Goal: Book appointment/travel/reservation

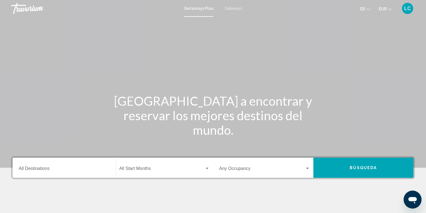
click at [229, 9] on span "Getaways" at bounding box center [233, 8] width 18 height 4
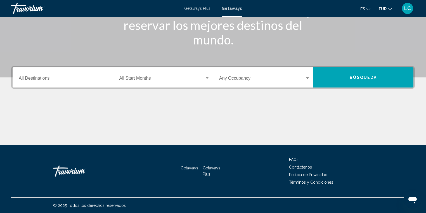
scroll to position [68, 0]
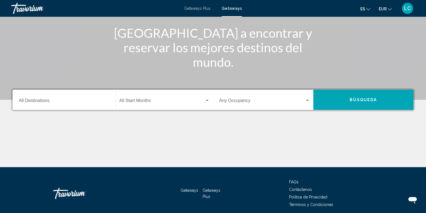
click at [58, 100] on input "Destination All Destinations" at bounding box center [64, 101] width 91 height 5
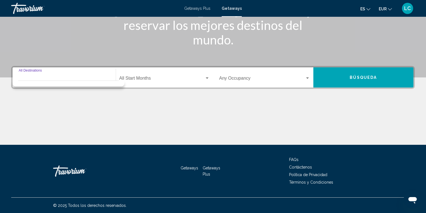
click at [54, 80] on input "Destination All Destinations" at bounding box center [64, 79] width 91 height 5
click at [131, 78] on span "Search widget" at bounding box center [162, 79] width 86 height 5
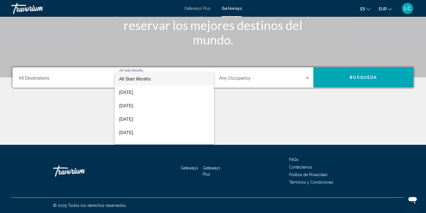
click at [59, 80] on div at bounding box center [213, 106] width 426 height 213
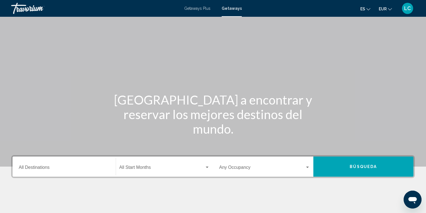
scroll to position [0, 0]
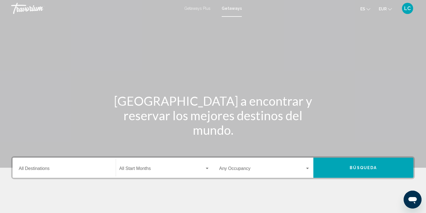
click at [229, 10] on span "Getaways" at bounding box center [232, 8] width 20 height 4
click at [54, 166] on div "Destination All Destinations" at bounding box center [64, 168] width 91 height 18
click at [61, 164] on div "Destination All Destinations" at bounding box center [64, 168] width 91 height 18
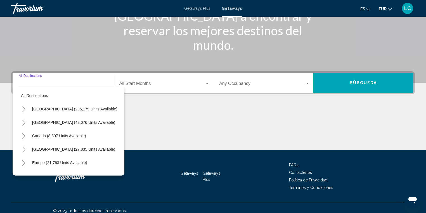
scroll to position [90, 0]
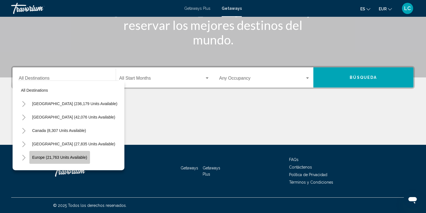
click at [60, 158] on span "Europe (21,763 units available)" at bounding box center [59, 157] width 55 height 4
type input "**********"
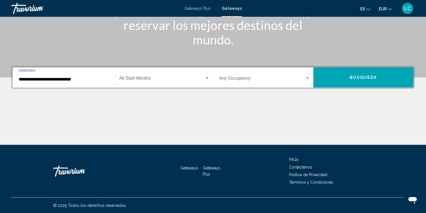
click at [136, 79] on span "Search widget" at bounding box center [162, 79] width 86 height 5
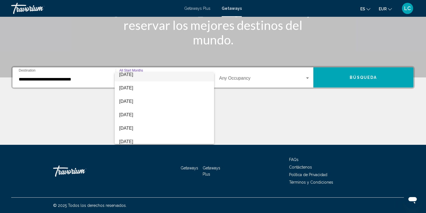
scroll to position [22, 0]
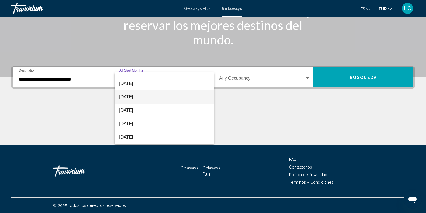
click at [152, 97] on span "[DATE]" at bounding box center [164, 96] width 91 height 13
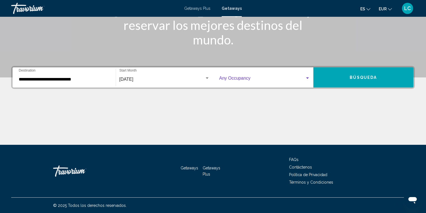
click at [272, 79] on span "Search widget" at bounding box center [262, 79] width 86 height 5
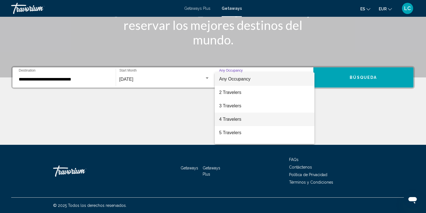
click at [252, 119] on span "4 Travelers" at bounding box center [264, 119] width 91 height 13
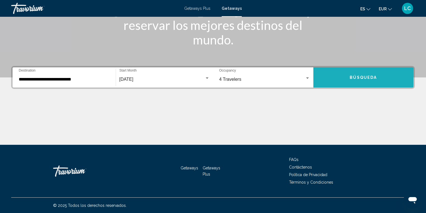
click at [338, 81] on button "Búsqueda" at bounding box center [363, 77] width 100 height 20
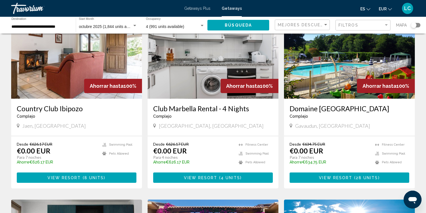
scroll to position [429, 0]
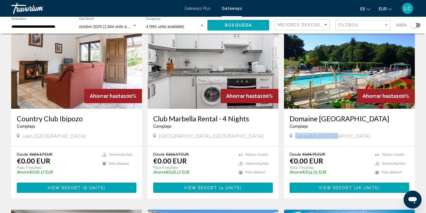
drag, startPoint x: 334, startPoint y: 125, endPoint x: 296, endPoint y: 130, distance: 38.3
click at [296, 133] on div "Gavaudun, [GEOGRAPHIC_DATA]" at bounding box center [350, 136] width 120 height 6
click at [329, 90] on img "Main content" at bounding box center [349, 63] width 131 height 89
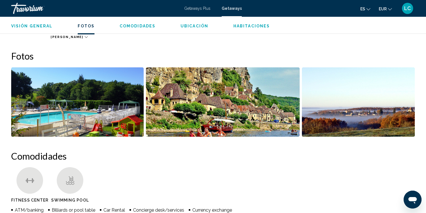
scroll to position [246, 0]
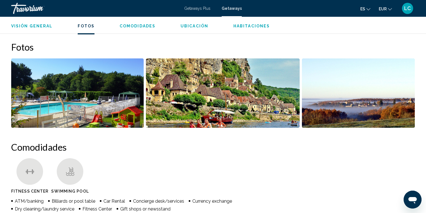
click at [92, 90] on img "Open full-screen image slider" at bounding box center [77, 92] width 132 height 69
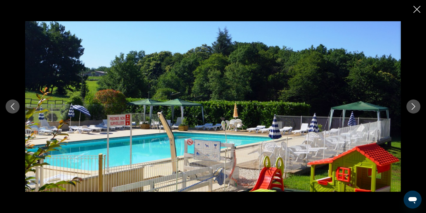
click at [409, 106] on button "Next image" at bounding box center [413, 107] width 14 height 14
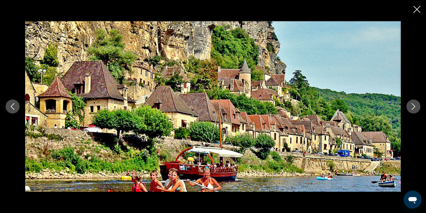
click at [409, 106] on button "Next image" at bounding box center [413, 107] width 14 height 14
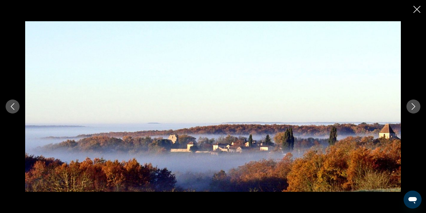
click at [409, 106] on button "Next image" at bounding box center [413, 107] width 14 height 14
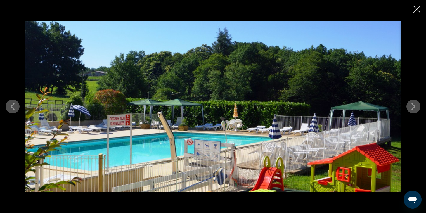
click at [415, 12] on icon "Close slideshow" at bounding box center [416, 9] width 7 height 7
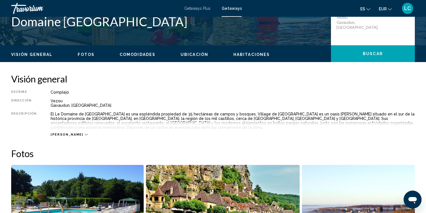
scroll to position [134, 0]
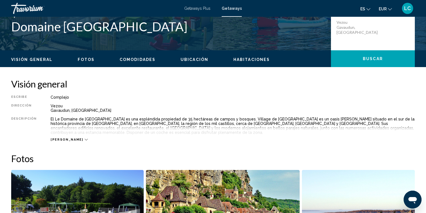
click at [68, 138] on div "[PERSON_NAME]" at bounding box center [69, 140] width 37 height 4
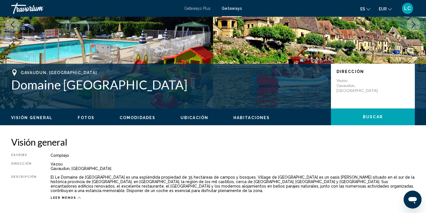
scroll to position [67, 0]
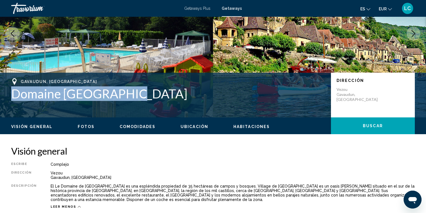
drag, startPoint x: 135, startPoint y: 98, endPoint x: 9, endPoint y: 98, distance: 126.1
click at [9, 98] on div "Gavaudun, [GEOGRAPHIC_DATA] Domaine [GEOGRAPHIC_DATA] Dirección Vezou Gavaudun,…" at bounding box center [213, 95] width 426 height 34
copy h1 "Domaine [GEOGRAPHIC_DATA]"
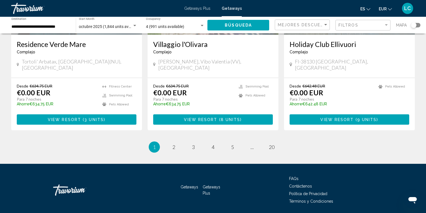
scroll to position [697, 0]
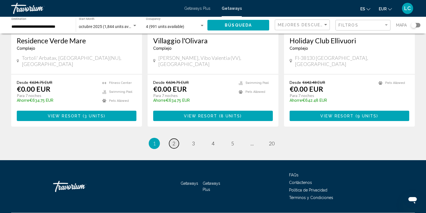
click at [173, 140] on span "2" at bounding box center [173, 143] width 3 height 6
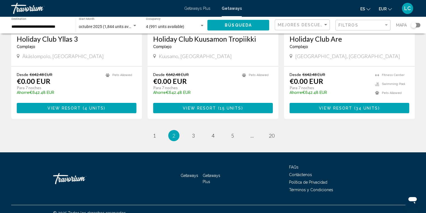
scroll to position [697, 0]
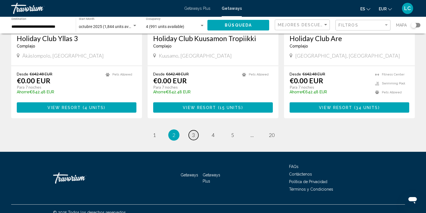
click at [193, 132] on span "3" at bounding box center [193, 135] width 3 height 6
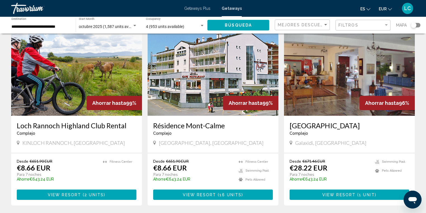
scroll to position [626, 0]
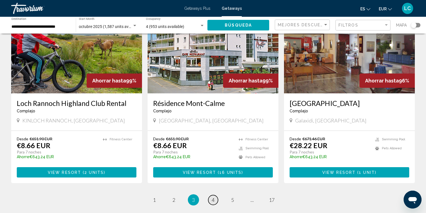
click at [214, 197] on span "4" at bounding box center [213, 200] width 3 height 6
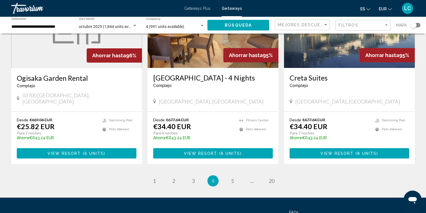
scroll to position [671, 0]
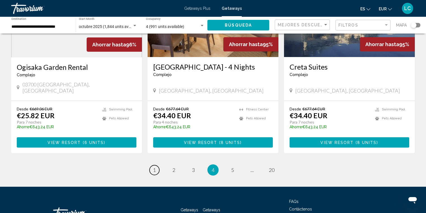
click at [154, 167] on span "1" at bounding box center [154, 170] width 3 height 6
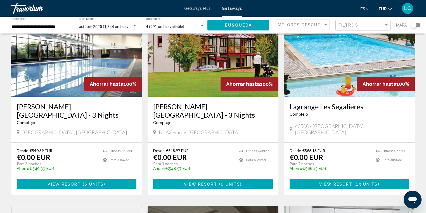
scroll to position [45, 0]
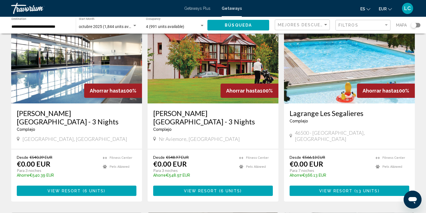
click at [307, 89] on img "Main content" at bounding box center [349, 58] width 131 height 89
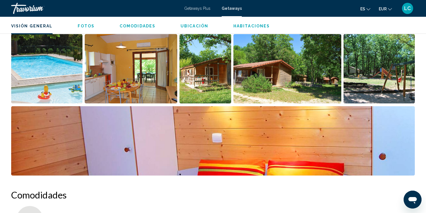
scroll to position [224, 0]
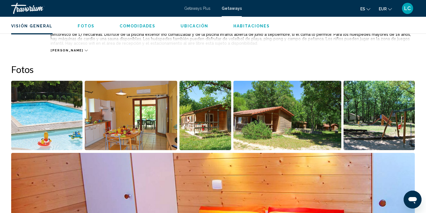
click at [60, 117] on img "Open full-screen image slider" at bounding box center [46, 115] width 71 height 69
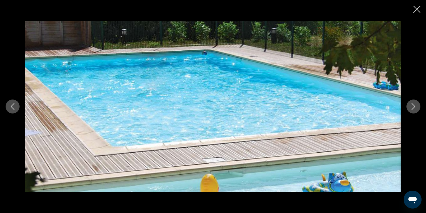
click at [415, 105] on icon "Next image" at bounding box center [413, 106] width 7 height 7
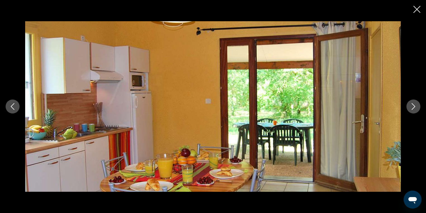
click at [415, 105] on icon "Next image" at bounding box center [413, 106] width 7 height 7
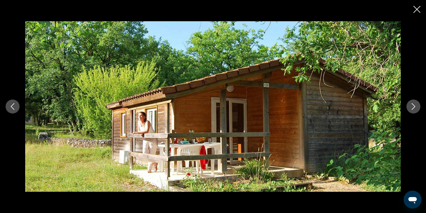
click at [415, 105] on icon "Next image" at bounding box center [413, 106] width 7 height 7
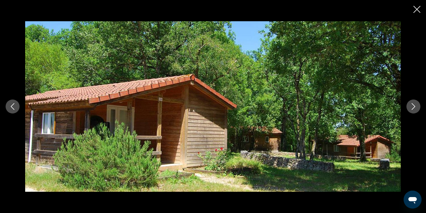
click at [415, 105] on icon "Next image" at bounding box center [413, 106] width 7 height 7
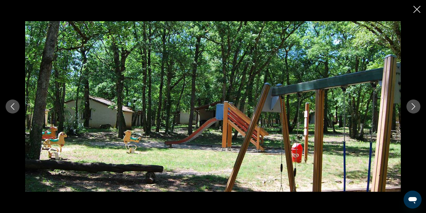
click at [415, 105] on icon "Next image" at bounding box center [413, 106] width 7 height 7
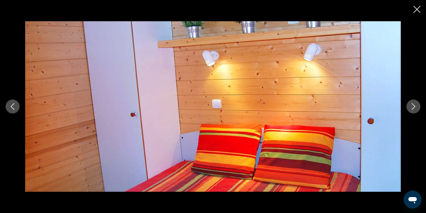
click at [415, 105] on icon "Next image" at bounding box center [413, 106] width 7 height 7
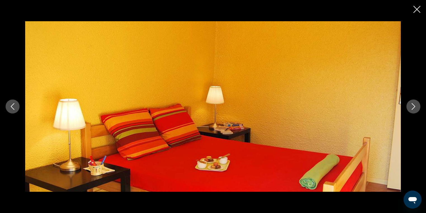
click at [415, 105] on icon "Next image" at bounding box center [413, 106] width 7 height 7
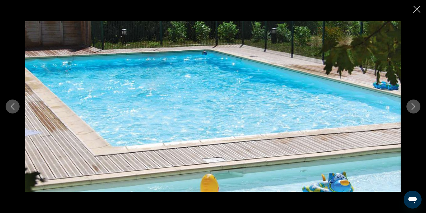
click at [417, 9] on icon "Close slideshow" at bounding box center [416, 9] width 7 height 7
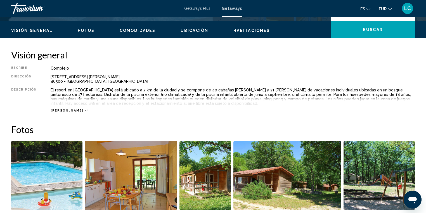
scroll to position [157, 0]
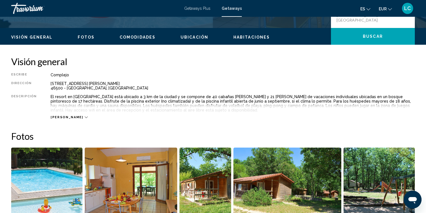
click at [85, 117] on icon "Main content" at bounding box center [86, 117] width 3 height 3
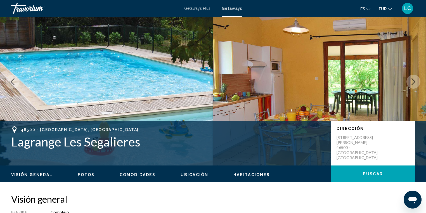
scroll to position [45, 0]
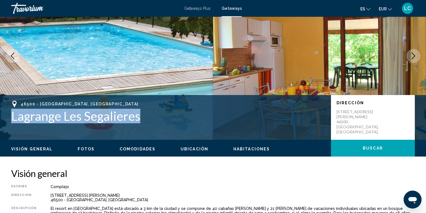
drag, startPoint x: 138, startPoint y: 117, endPoint x: 12, endPoint y: 119, distance: 125.5
click at [11, 118] on div "46500 - [GEOGRAPHIC_DATA], [GEOGRAPHIC_DATA] Lagrange Les Segalieres Dirección …" at bounding box center [213, 118] width 426 height 34
copy h1 "Lagrange Les Segalieres"
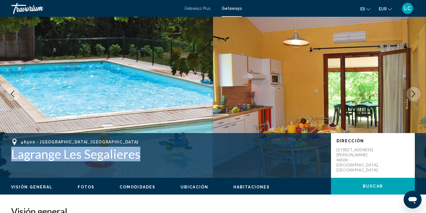
scroll to position [0, 0]
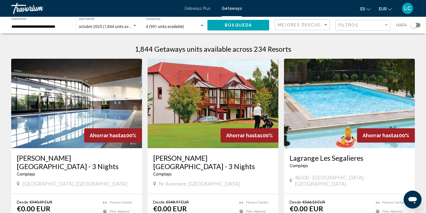
click at [237, 9] on span "Getaways" at bounding box center [232, 8] width 20 height 4
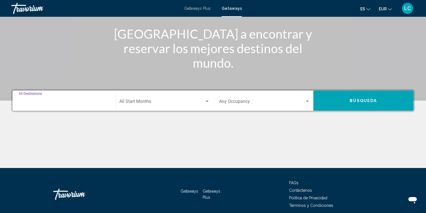
click at [60, 104] on input "Destination All Destinations" at bounding box center [64, 102] width 91 height 5
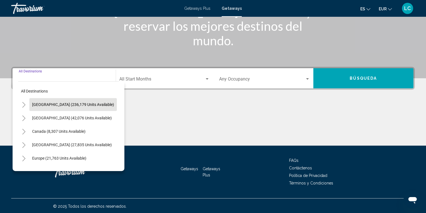
scroll to position [90, 0]
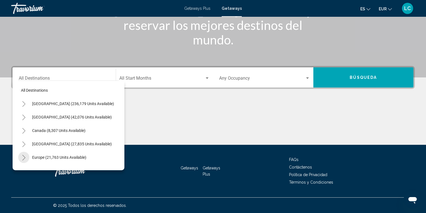
click at [24, 157] on icon "Toggle Europe (21,763 units available)" at bounding box center [23, 158] width 3 height 6
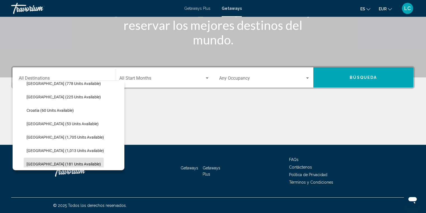
scroll to position [112, 0]
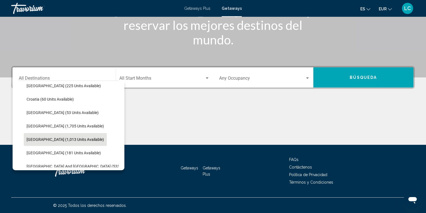
click at [56, 138] on span "[GEOGRAPHIC_DATA] (1,013 units available)" at bounding box center [65, 139] width 77 height 4
type input "**********"
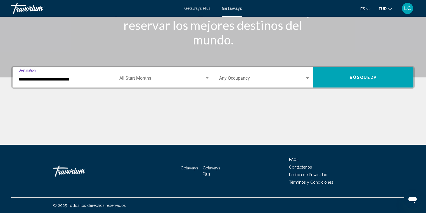
click at [136, 77] on span "Search widget" at bounding box center [162, 79] width 86 height 5
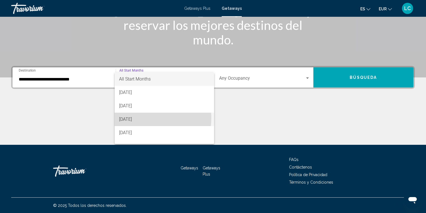
click at [144, 118] on span "[DATE]" at bounding box center [164, 119] width 91 height 13
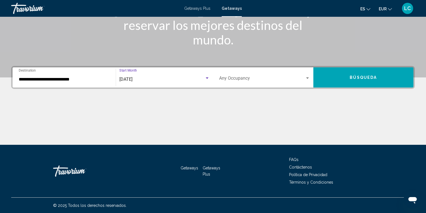
click at [257, 78] on span "Search widget" at bounding box center [262, 79] width 86 height 5
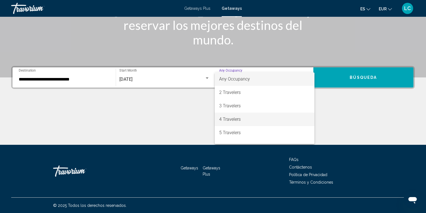
click at [247, 117] on span "4 Travelers" at bounding box center [264, 119] width 91 height 13
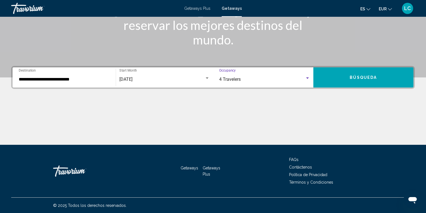
click at [344, 79] on button "Búsqueda" at bounding box center [363, 77] width 100 height 20
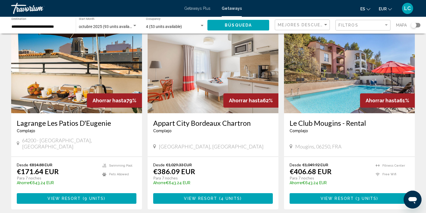
scroll to position [224, 0]
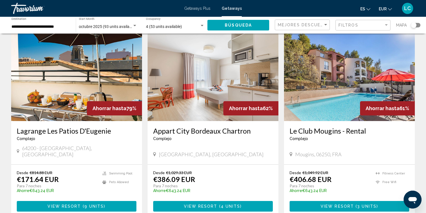
click at [98, 89] on img "Main content" at bounding box center [76, 76] width 131 height 89
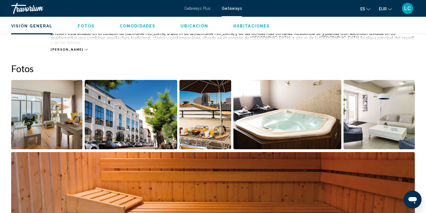
scroll to position [224, 0]
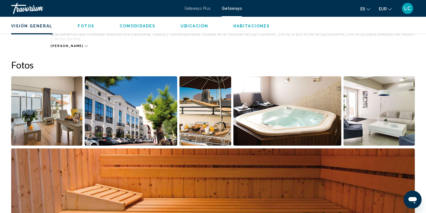
click at [48, 118] on img "Open full-screen image slider" at bounding box center [46, 110] width 71 height 69
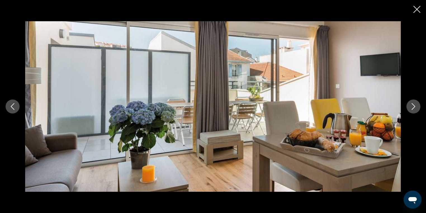
click at [414, 107] on icon "Next image" at bounding box center [414, 106] width 4 height 7
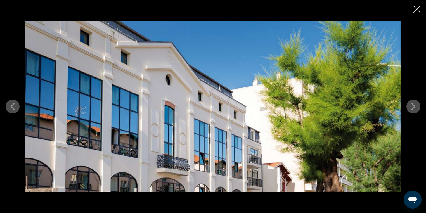
click at [414, 107] on icon "Next image" at bounding box center [414, 106] width 4 height 7
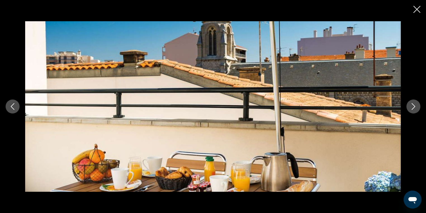
click at [414, 107] on icon "Next image" at bounding box center [414, 106] width 4 height 7
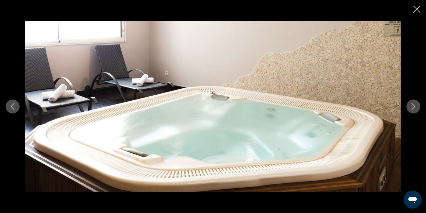
click at [414, 107] on icon "Next image" at bounding box center [414, 106] width 4 height 7
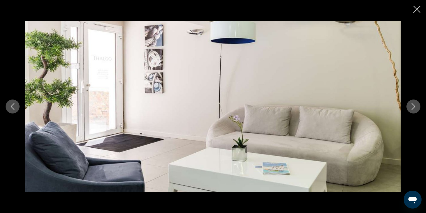
click at [414, 107] on icon "Next image" at bounding box center [414, 106] width 4 height 7
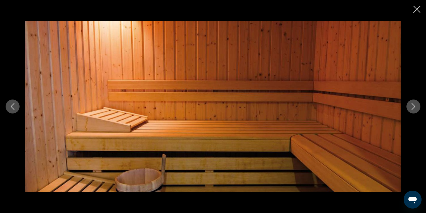
click at [414, 107] on icon "Next image" at bounding box center [414, 106] width 4 height 7
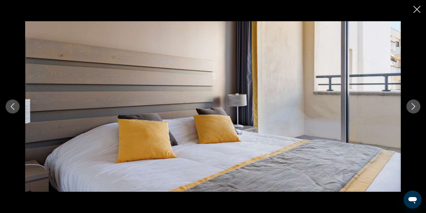
click at [414, 107] on icon "Next image" at bounding box center [414, 106] width 4 height 7
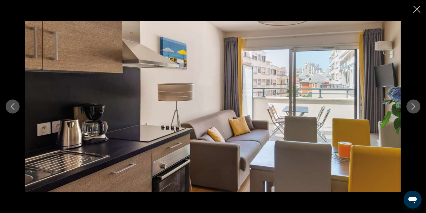
click at [414, 107] on icon "Next image" at bounding box center [414, 106] width 4 height 7
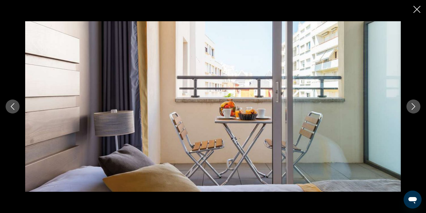
click at [414, 107] on icon "Next image" at bounding box center [414, 106] width 4 height 7
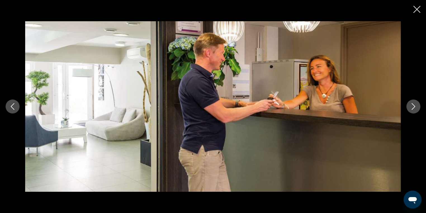
click at [414, 107] on icon "Next image" at bounding box center [414, 106] width 4 height 7
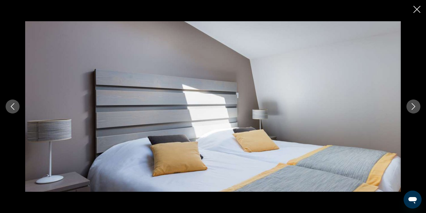
click at [414, 107] on icon "Next image" at bounding box center [414, 106] width 4 height 7
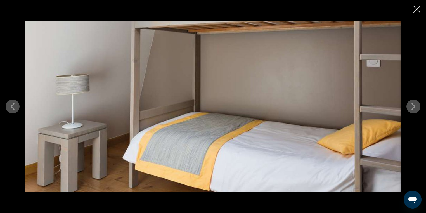
click at [414, 107] on icon "Next image" at bounding box center [414, 106] width 4 height 7
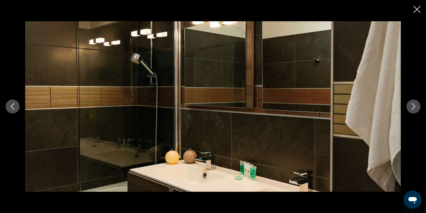
click at [414, 107] on icon "Next image" at bounding box center [414, 106] width 4 height 7
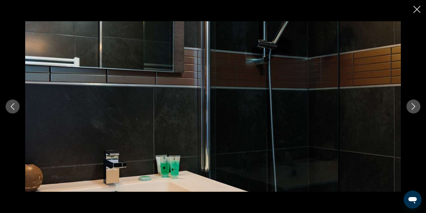
click at [414, 107] on icon "Next image" at bounding box center [414, 106] width 4 height 7
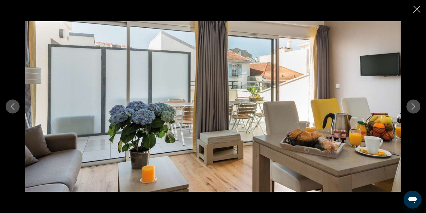
click at [420, 9] on div "Main content" at bounding box center [213, 106] width 426 height 213
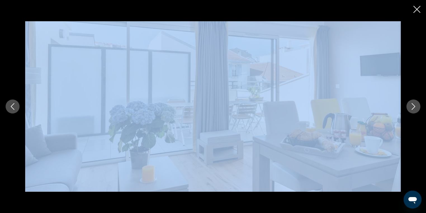
click at [413, 11] on icon "Close slideshow" at bounding box center [416, 9] width 7 height 7
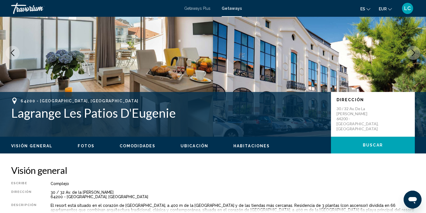
scroll to position [44, 0]
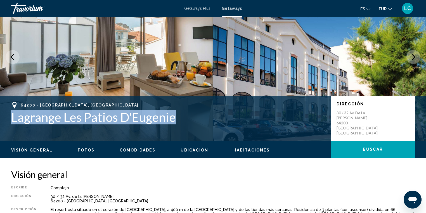
drag, startPoint x: 175, startPoint y: 117, endPoint x: 4, endPoint y: 119, distance: 171.1
click at [4, 119] on div "64200 - [GEOGRAPHIC_DATA], [GEOGRAPHIC_DATA] Lagrange Les Patios D'Eugenie Dire…" at bounding box center [213, 119] width 426 height 34
copy h1 "Lagrange Les Patios D'Eugenie"
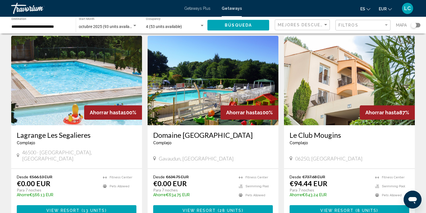
scroll to position [22, 0]
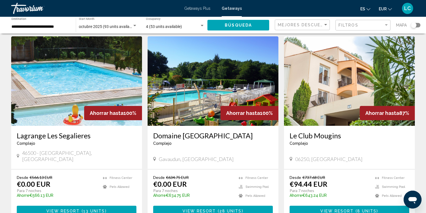
click at [322, 101] on img "Main content" at bounding box center [349, 80] width 131 height 89
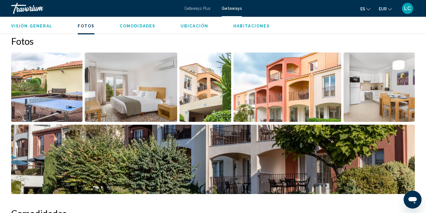
scroll to position [246, 0]
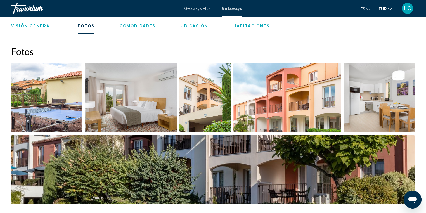
click at [49, 108] on img "Open full-screen image slider" at bounding box center [46, 97] width 71 height 69
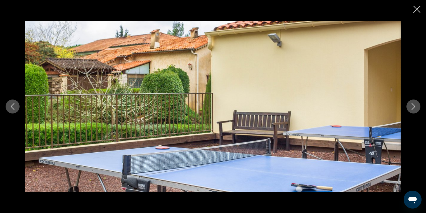
click at [410, 110] on button "Next image" at bounding box center [413, 107] width 14 height 14
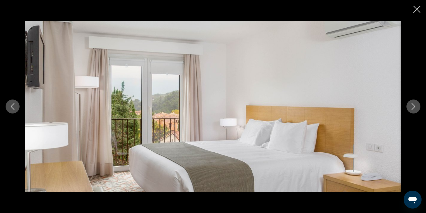
click at [410, 110] on button "Next image" at bounding box center [413, 107] width 14 height 14
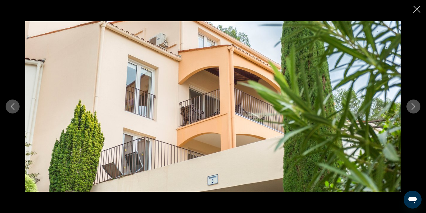
click at [410, 110] on button "Next image" at bounding box center [413, 107] width 14 height 14
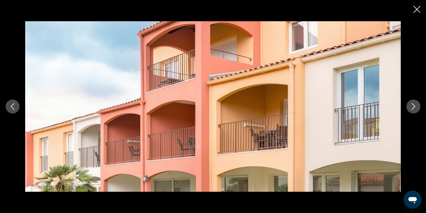
click at [410, 110] on button "Next image" at bounding box center [413, 107] width 14 height 14
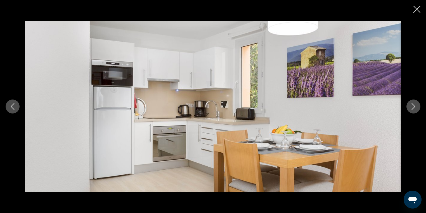
click at [410, 110] on button "Next image" at bounding box center [413, 107] width 14 height 14
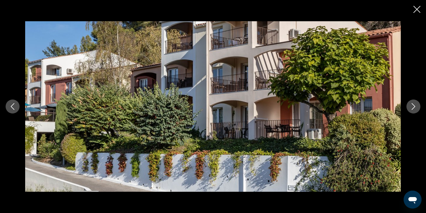
click at [410, 110] on button "Next image" at bounding box center [413, 107] width 14 height 14
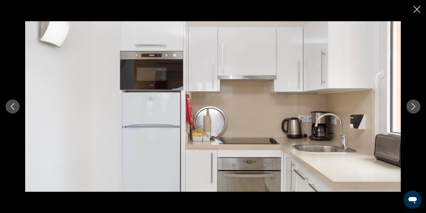
click at [410, 110] on button "Next image" at bounding box center [413, 107] width 14 height 14
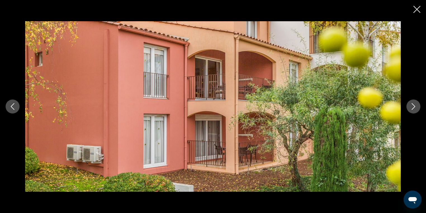
click at [410, 110] on button "Next image" at bounding box center [413, 107] width 14 height 14
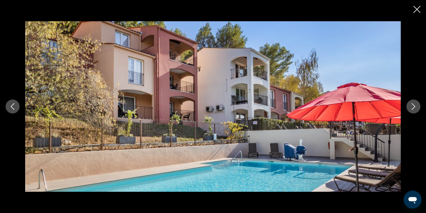
click at [410, 110] on button "Next image" at bounding box center [413, 107] width 14 height 14
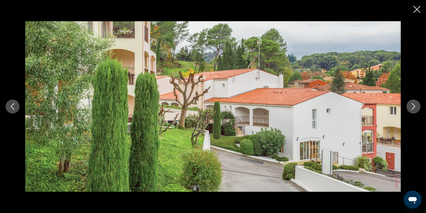
click at [410, 110] on button "Next image" at bounding box center [413, 107] width 14 height 14
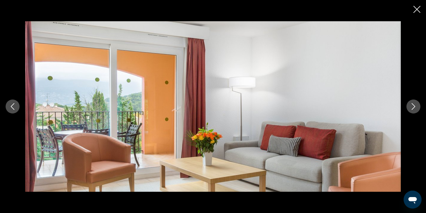
click at [410, 110] on button "Next image" at bounding box center [413, 107] width 14 height 14
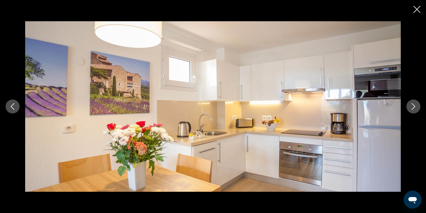
click at [410, 110] on button "Next image" at bounding box center [413, 107] width 14 height 14
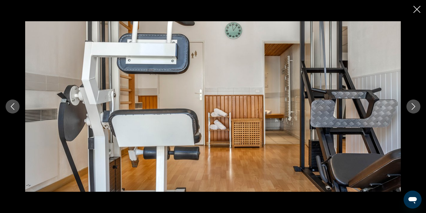
click at [410, 110] on button "Next image" at bounding box center [413, 107] width 14 height 14
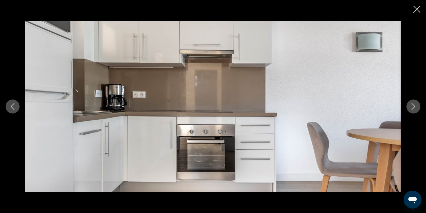
click at [410, 110] on button "Next image" at bounding box center [413, 107] width 14 height 14
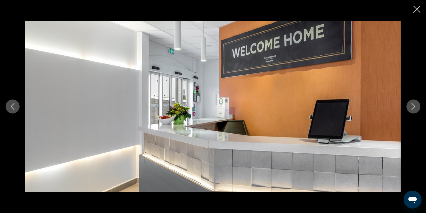
click at [410, 110] on button "Next image" at bounding box center [413, 107] width 14 height 14
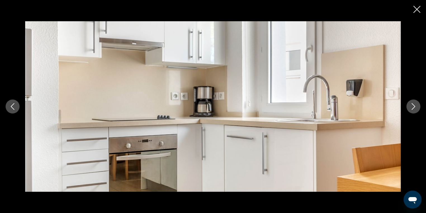
click at [410, 110] on button "Next image" at bounding box center [413, 107] width 14 height 14
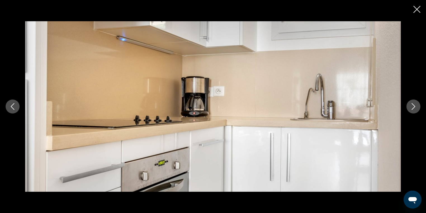
click at [410, 110] on button "Next image" at bounding box center [413, 107] width 14 height 14
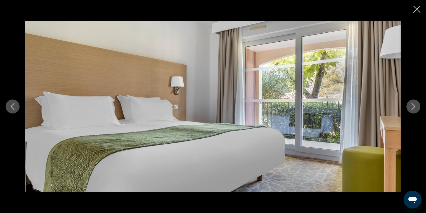
click at [410, 110] on button "Next image" at bounding box center [413, 107] width 14 height 14
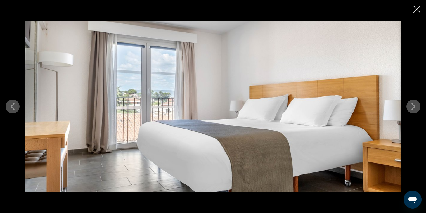
click at [410, 110] on button "Next image" at bounding box center [413, 107] width 14 height 14
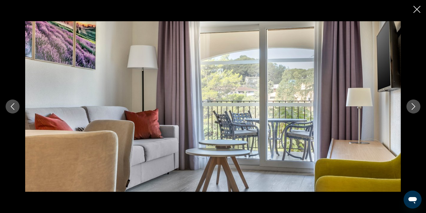
click at [410, 110] on button "Next image" at bounding box center [413, 107] width 14 height 14
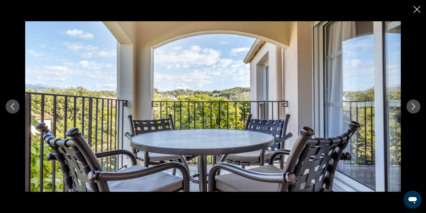
click at [410, 110] on button "Next image" at bounding box center [413, 107] width 14 height 14
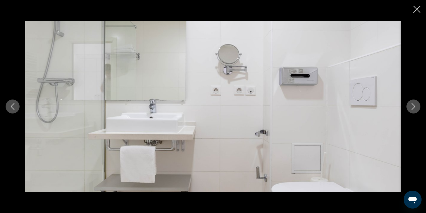
click at [410, 110] on button "Next image" at bounding box center [413, 107] width 14 height 14
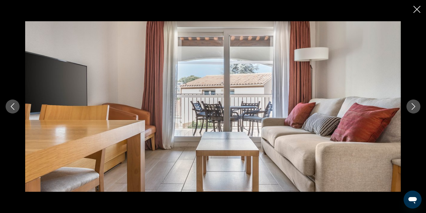
click at [410, 110] on button "Next image" at bounding box center [413, 107] width 14 height 14
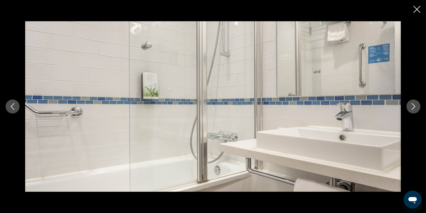
click at [410, 110] on button "Next image" at bounding box center [413, 107] width 14 height 14
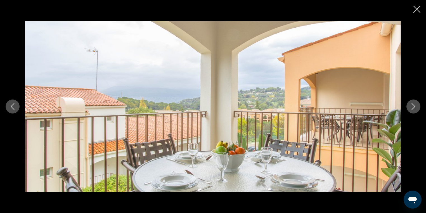
click at [410, 110] on button "Next image" at bounding box center [413, 107] width 14 height 14
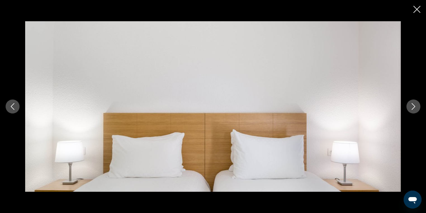
click at [410, 110] on button "Next image" at bounding box center [413, 107] width 14 height 14
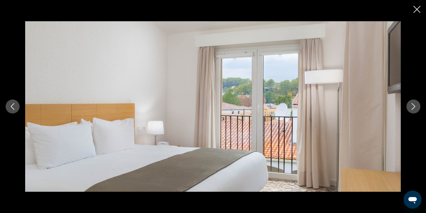
click at [410, 110] on button "Next image" at bounding box center [413, 107] width 14 height 14
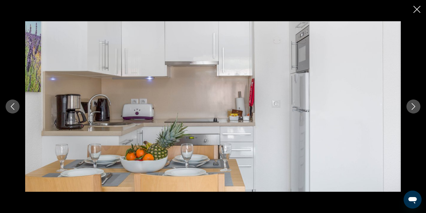
click at [410, 110] on button "Next image" at bounding box center [413, 107] width 14 height 14
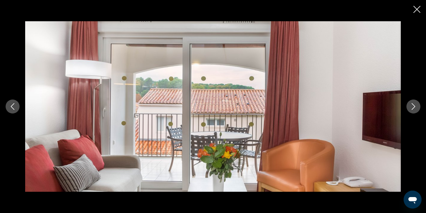
click at [410, 110] on button "Next image" at bounding box center [413, 107] width 14 height 14
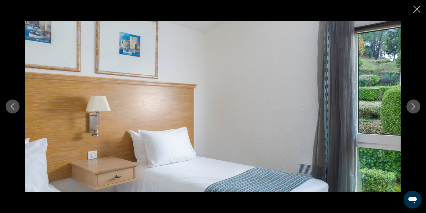
click at [410, 110] on button "Next image" at bounding box center [413, 107] width 14 height 14
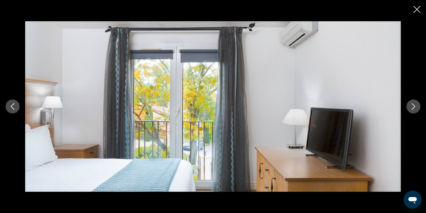
click at [410, 110] on button "Next image" at bounding box center [413, 107] width 14 height 14
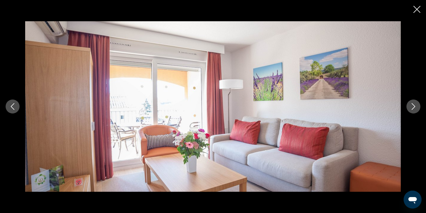
click at [410, 110] on button "Next image" at bounding box center [413, 107] width 14 height 14
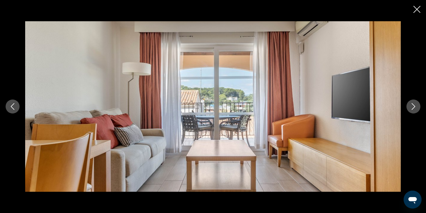
click at [410, 110] on button "Next image" at bounding box center [413, 107] width 14 height 14
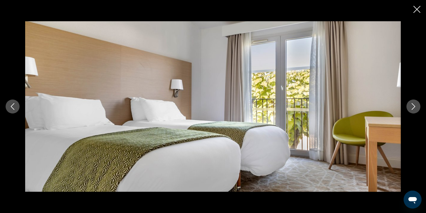
click at [410, 110] on button "Next image" at bounding box center [413, 107] width 14 height 14
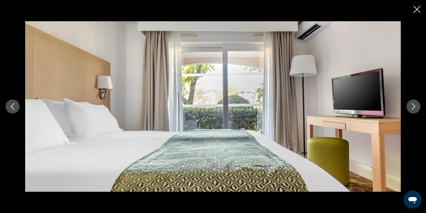
click at [410, 110] on button "Next image" at bounding box center [413, 107] width 14 height 14
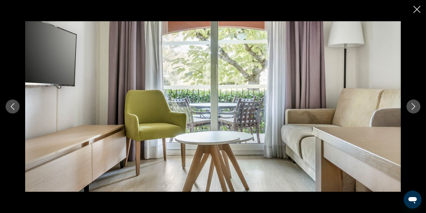
click at [410, 110] on button "Next image" at bounding box center [413, 107] width 14 height 14
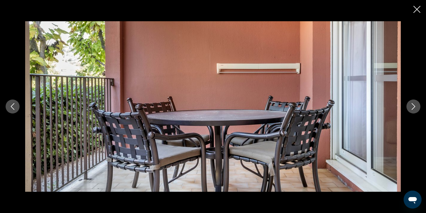
click at [410, 110] on button "Next image" at bounding box center [413, 107] width 14 height 14
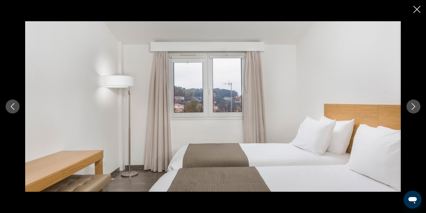
click at [410, 110] on button "Next image" at bounding box center [413, 107] width 14 height 14
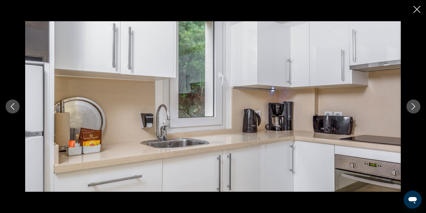
click at [410, 110] on button "Next image" at bounding box center [413, 107] width 14 height 14
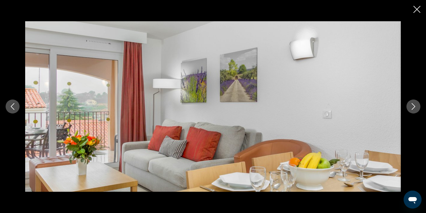
click at [410, 110] on button "Next image" at bounding box center [413, 107] width 14 height 14
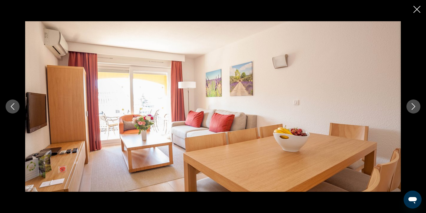
click at [410, 110] on button "Next image" at bounding box center [413, 107] width 14 height 14
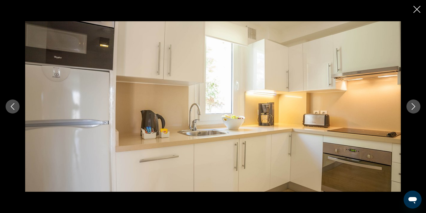
click at [410, 110] on button "Next image" at bounding box center [413, 107] width 14 height 14
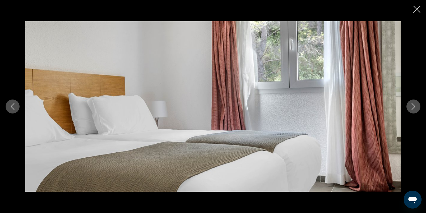
click at [410, 110] on button "Next image" at bounding box center [413, 107] width 14 height 14
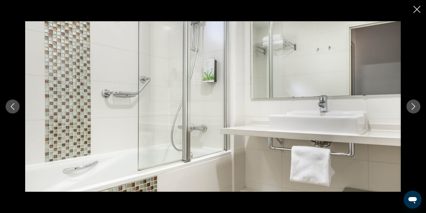
click at [410, 110] on button "Next image" at bounding box center [413, 107] width 14 height 14
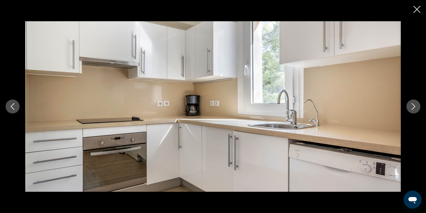
click at [410, 110] on button "Next image" at bounding box center [413, 107] width 14 height 14
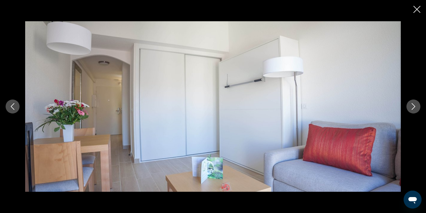
click at [410, 110] on button "Next image" at bounding box center [413, 107] width 14 height 14
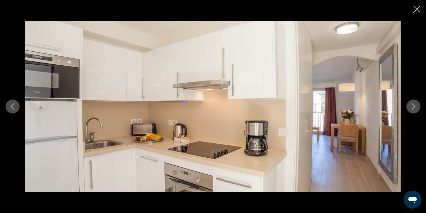
click at [410, 110] on button "Next image" at bounding box center [413, 107] width 14 height 14
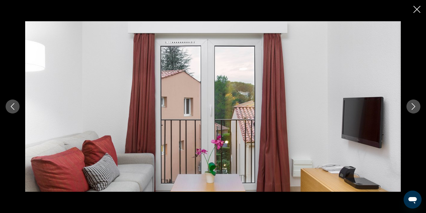
click at [410, 110] on button "Next image" at bounding box center [413, 107] width 14 height 14
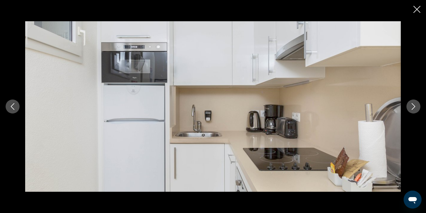
click at [410, 110] on button "Next image" at bounding box center [413, 107] width 14 height 14
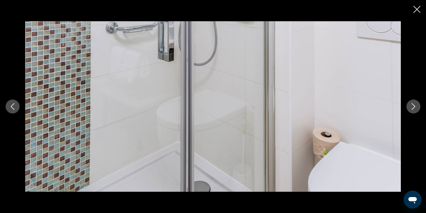
click at [410, 110] on button "Next image" at bounding box center [413, 107] width 14 height 14
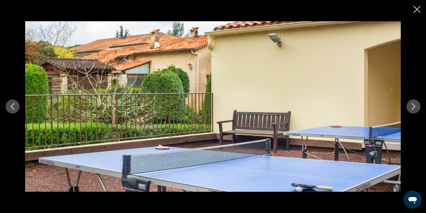
click at [410, 109] on icon "Next image" at bounding box center [413, 106] width 7 height 7
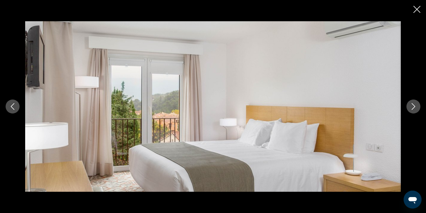
click at [419, 7] on icon "Close slideshow" at bounding box center [416, 9] width 7 height 7
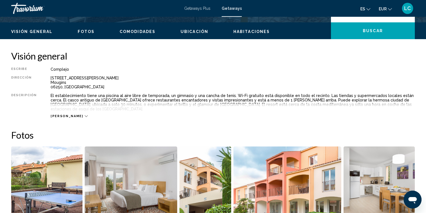
scroll to position [179, 0]
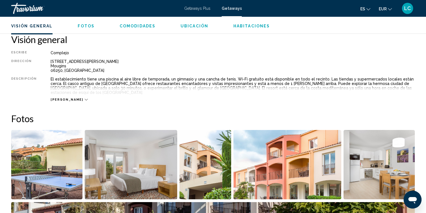
click at [85, 98] on icon "Main content" at bounding box center [86, 99] width 3 height 3
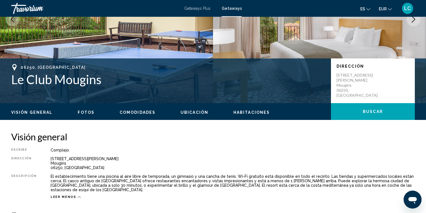
scroll to position [80, 0]
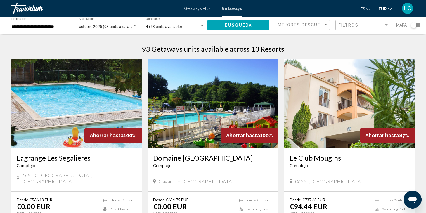
click at [191, 125] on img "Main content" at bounding box center [213, 103] width 131 height 89
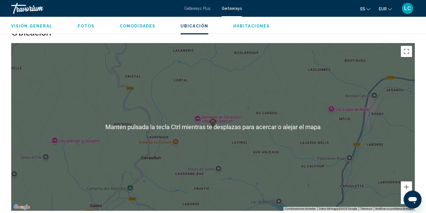
scroll to position [843, 0]
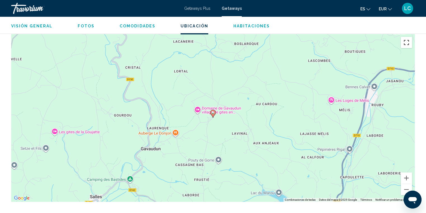
click at [406, 42] on button "Cambiar a la vista en pantalla completa" at bounding box center [406, 42] width 11 height 11
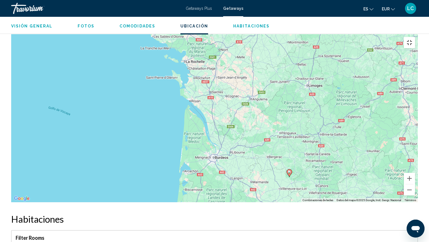
click at [415, 37] on button "Cambiar a la vista en pantalla completa" at bounding box center [409, 42] width 11 height 11
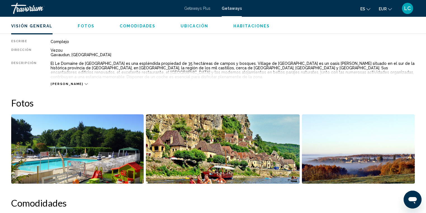
scroll to position [217, 0]
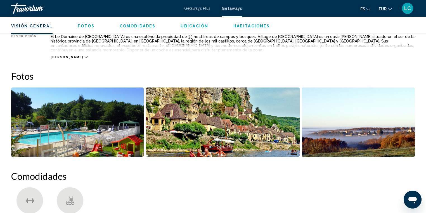
click at [99, 122] on img "Open full-screen image slider" at bounding box center [77, 121] width 132 height 69
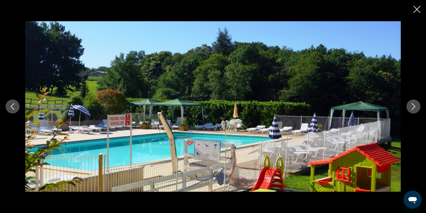
click at [410, 107] on icon "Next image" at bounding box center [413, 106] width 7 height 7
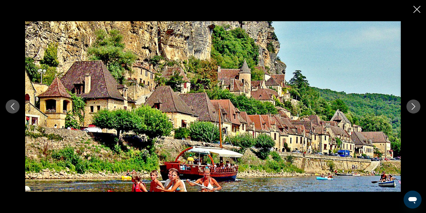
click at [410, 107] on icon "Next image" at bounding box center [413, 106] width 7 height 7
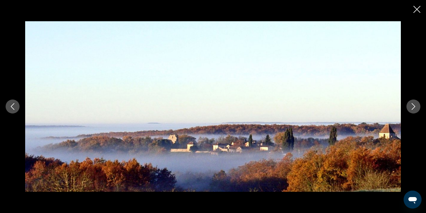
click at [410, 107] on icon "Next image" at bounding box center [413, 106] width 7 height 7
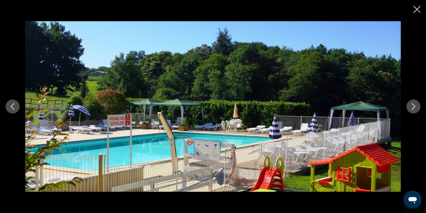
click at [417, 10] on icon "Close slideshow" at bounding box center [416, 9] width 7 height 7
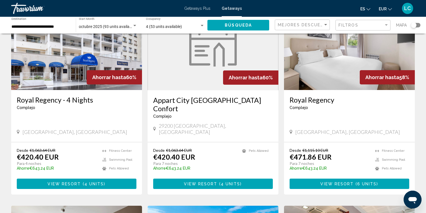
scroll to position [429, 0]
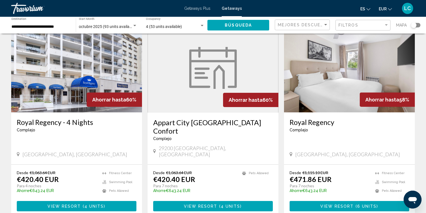
click at [205, 74] on img "Main content" at bounding box center [213, 68] width 48 height 42
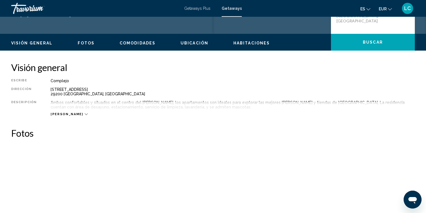
scroll to position [140, 0]
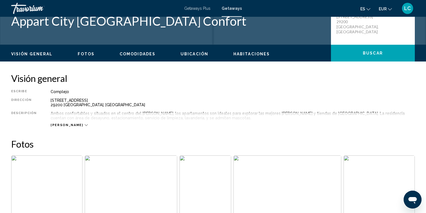
click at [57, 178] on img "Open full-screen image slider" at bounding box center [46, 189] width 71 height 69
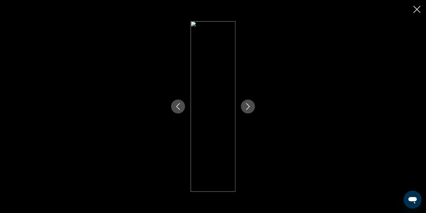
click at [246, 107] on icon "Next image" at bounding box center [248, 106] width 7 height 7
click at [247, 107] on icon "Next image" at bounding box center [248, 106] width 7 height 7
click at [415, 11] on icon "Close slideshow" at bounding box center [416, 9] width 7 height 7
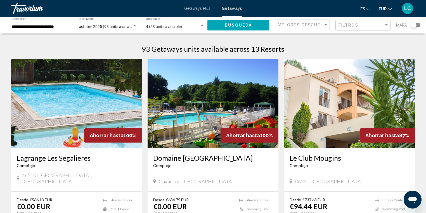
click at [236, 9] on span "Getaways" at bounding box center [232, 8] width 20 height 4
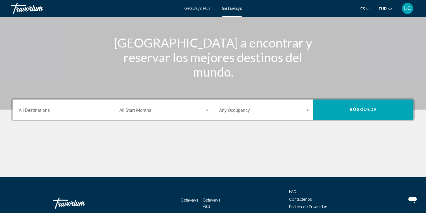
scroll to position [46, 0]
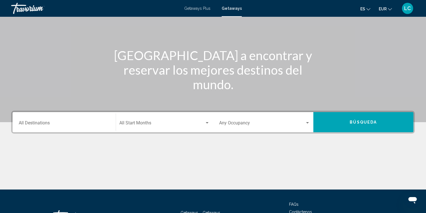
click at [50, 124] on input "Destination All Destinations" at bounding box center [64, 124] width 91 height 5
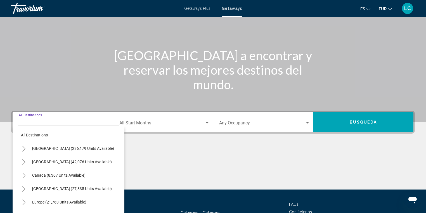
scroll to position [90, 0]
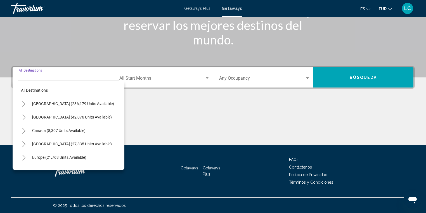
click at [22, 156] on icon "Toggle Europe (21,763 units available)" at bounding box center [24, 158] width 4 height 6
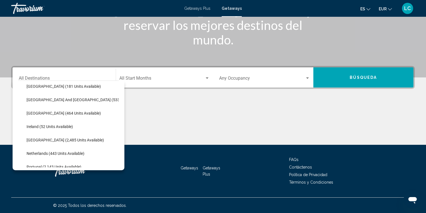
scroll to position [179, 0]
click at [70, 140] on span "[GEOGRAPHIC_DATA] (2,485 units available)" at bounding box center [65, 139] width 77 height 4
type input "**********"
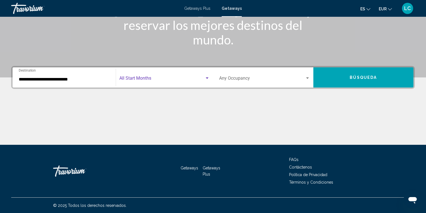
click at [147, 81] on span "Search widget" at bounding box center [162, 79] width 86 height 5
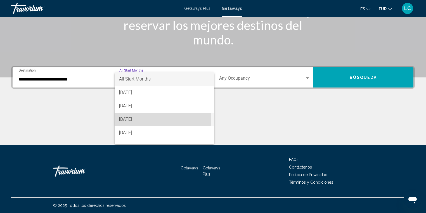
click at [136, 119] on span "[DATE]" at bounding box center [164, 119] width 91 height 13
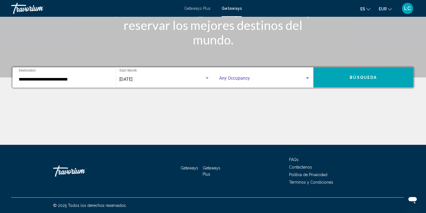
click at [268, 77] on span "Search widget" at bounding box center [262, 79] width 86 height 5
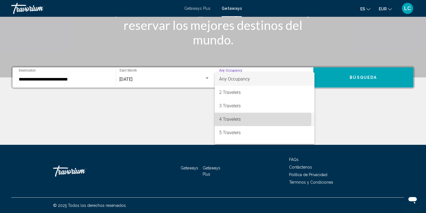
click at [240, 119] on span "4 Travelers" at bounding box center [264, 119] width 91 height 13
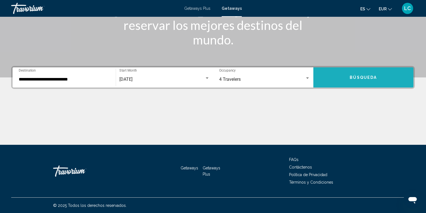
click at [365, 78] on span "Búsqueda" at bounding box center [363, 77] width 27 height 4
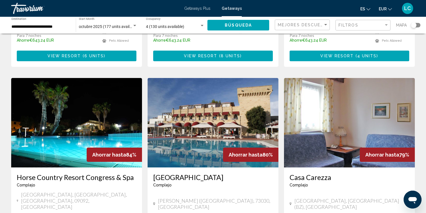
scroll to position [403, 0]
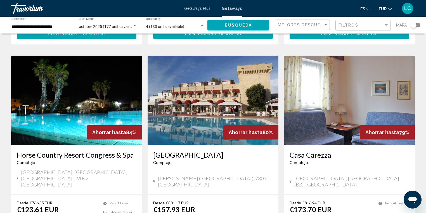
click at [75, 98] on img "Main content" at bounding box center [76, 100] width 131 height 89
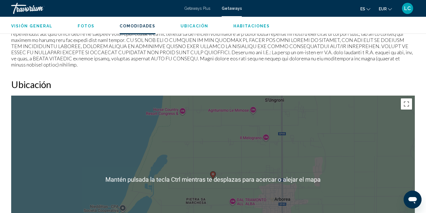
scroll to position [626, 0]
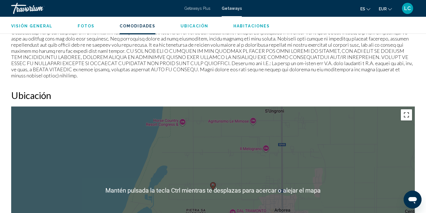
click at [406, 112] on button "Cambiar a la vista en pantalla completa" at bounding box center [406, 114] width 11 height 11
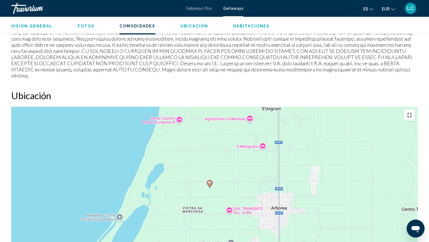
click at [415, 109] on button "Cambiar a la vista en pantalla completa" at bounding box center [409, 114] width 11 height 11
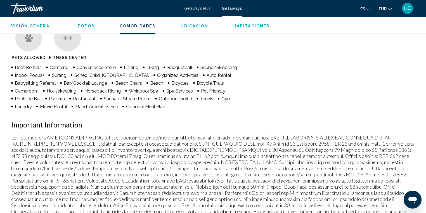
scroll to position [425, 0]
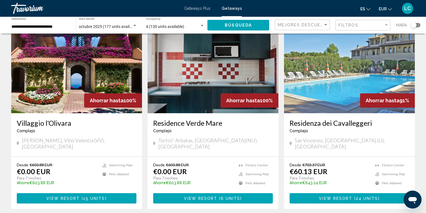
scroll to position [22, 0]
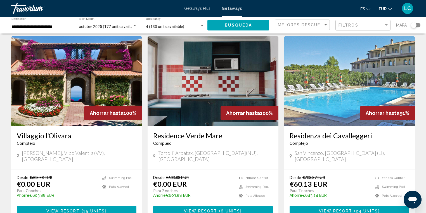
click at [329, 91] on img "Main content" at bounding box center [349, 80] width 131 height 89
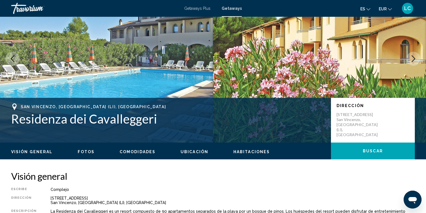
scroll to position [27, 0]
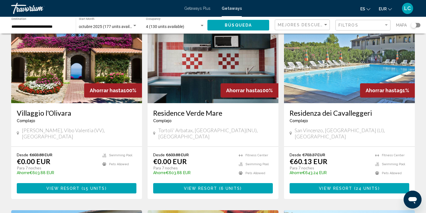
scroll to position [45, 0]
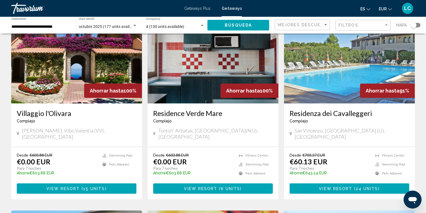
click at [81, 84] on img "Main content" at bounding box center [76, 58] width 131 height 89
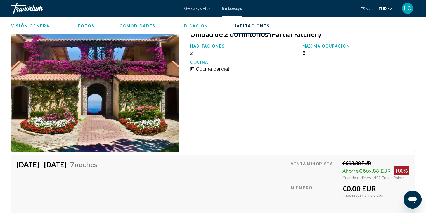
scroll to position [1051, 0]
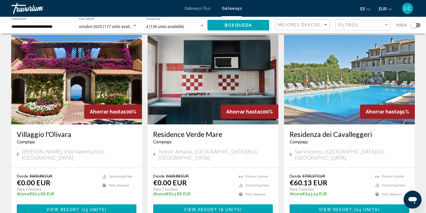
scroll to position [22, 0]
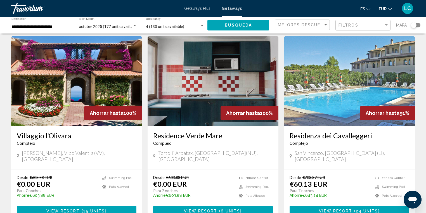
click at [202, 92] on img "Main content" at bounding box center [213, 80] width 131 height 89
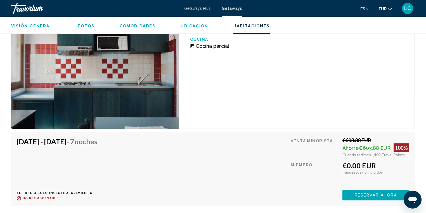
scroll to position [1073, 0]
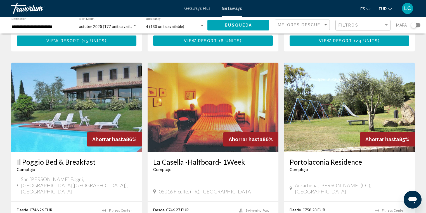
scroll to position [224, 0]
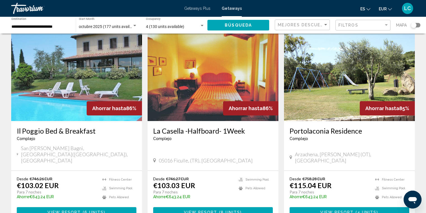
click at [69, 87] on img "Main content" at bounding box center [76, 76] width 131 height 89
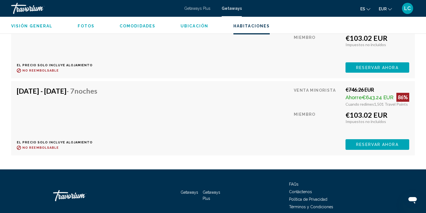
scroll to position [1134, 0]
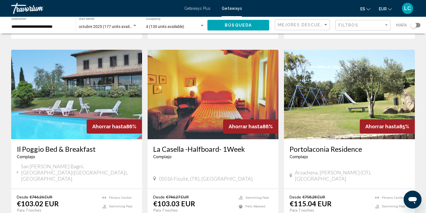
scroll to position [224, 0]
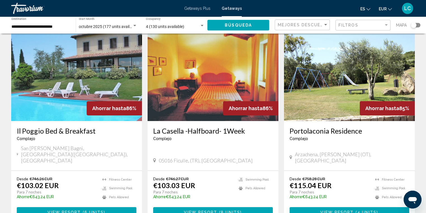
click at [203, 103] on img "Main content" at bounding box center [213, 76] width 131 height 89
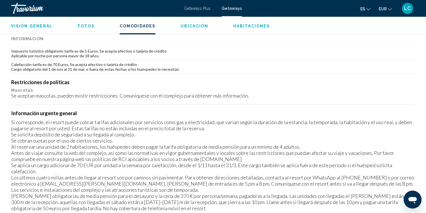
scroll to position [581, 0]
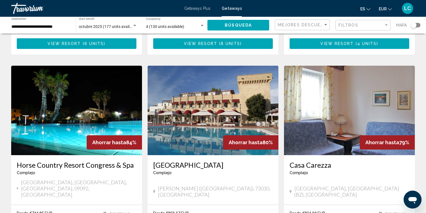
scroll to position [403, 0]
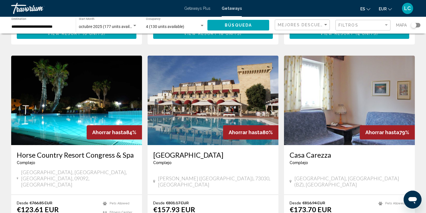
click at [210, 93] on img "Main content" at bounding box center [213, 100] width 131 height 89
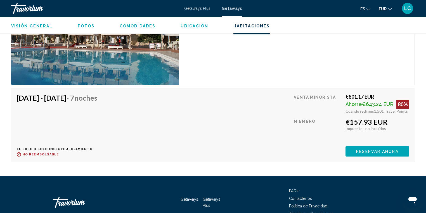
scroll to position [894, 0]
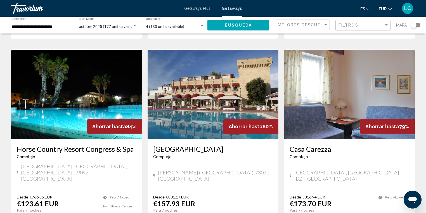
scroll to position [403, 0]
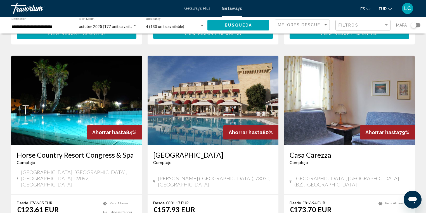
click at [317, 91] on img "Main content" at bounding box center [349, 100] width 131 height 89
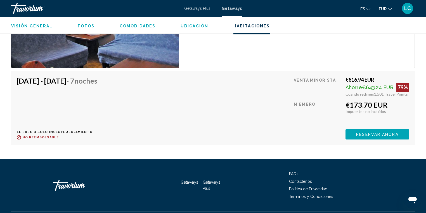
scroll to position [1006, 0]
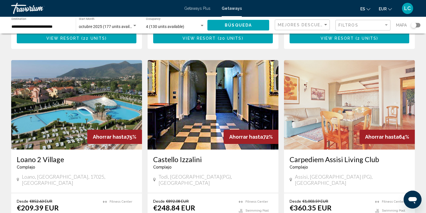
scroll to position [604, 0]
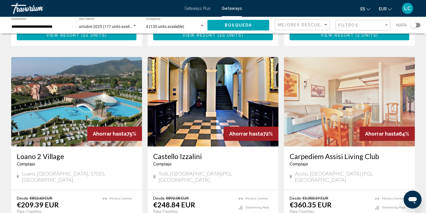
click at [73, 81] on img "Main content" at bounding box center [76, 101] width 131 height 89
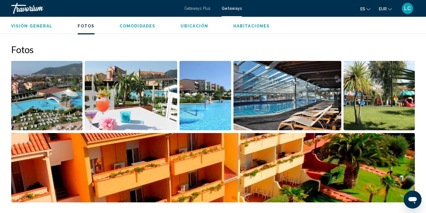
scroll to position [219, 0]
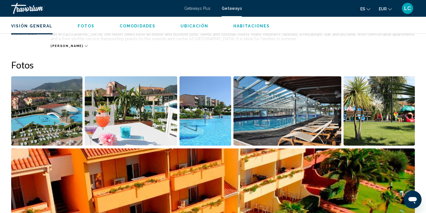
click at [61, 125] on img "Open full-screen image slider" at bounding box center [46, 110] width 71 height 69
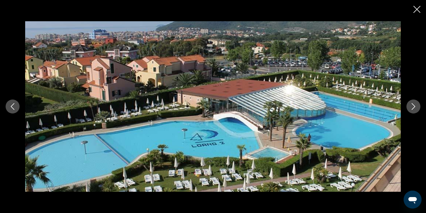
click at [414, 107] on icon "Next image" at bounding box center [413, 106] width 7 height 7
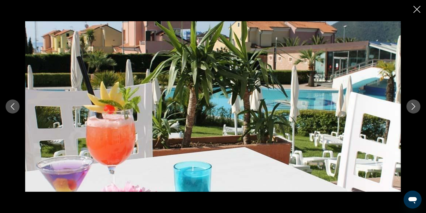
click at [414, 107] on icon "Next image" at bounding box center [413, 106] width 7 height 7
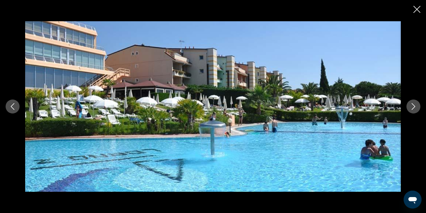
click at [414, 107] on icon "Next image" at bounding box center [413, 106] width 7 height 7
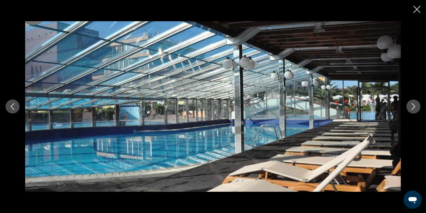
click at [414, 107] on icon "Next image" at bounding box center [413, 106] width 7 height 7
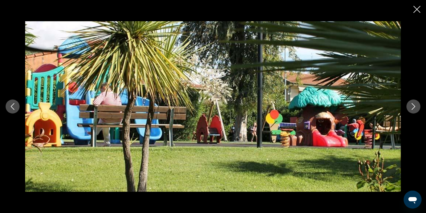
click at [414, 107] on icon "Next image" at bounding box center [413, 106] width 7 height 7
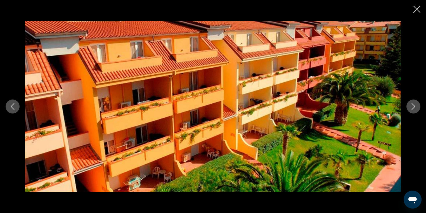
click at [414, 107] on icon "Next image" at bounding box center [413, 106] width 7 height 7
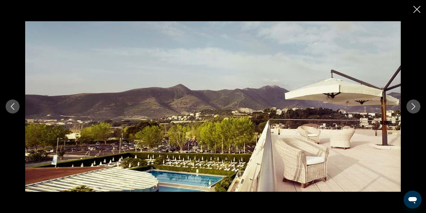
click at [414, 107] on icon "Next image" at bounding box center [413, 106] width 7 height 7
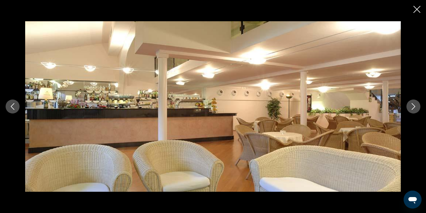
click at [414, 107] on icon "Next image" at bounding box center [413, 106] width 7 height 7
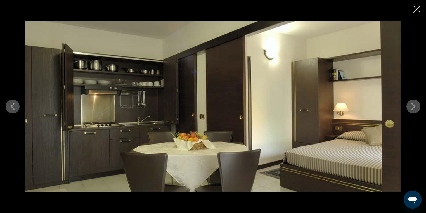
click at [414, 107] on icon "Next image" at bounding box center [413, 106] width 7 height 7
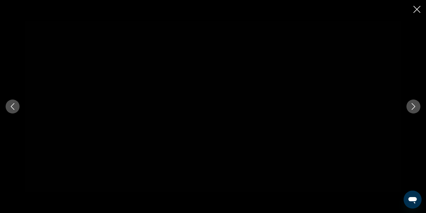
click at [414, 107] on icon "Next image" at bounding box center [413, 106] width 7 height 7
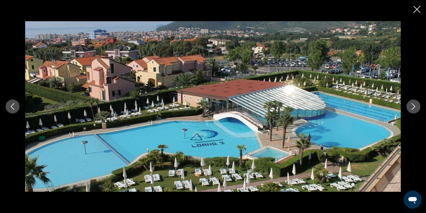
click at [415, 12] on icon "Close slideshow" at bounding box center [416, 9] width 7 height 7
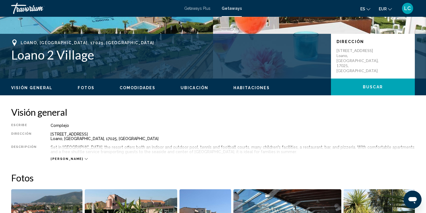
scroll to position [107, 0]
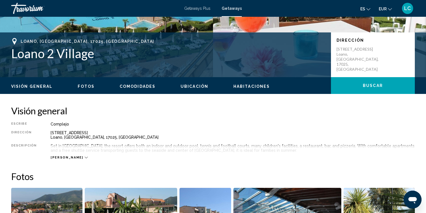
click at [85, 158] on icon "Main content" at bounding box center [86, 157] width 3 height 3
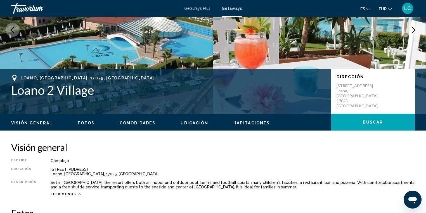
scroll to position [63, 0]
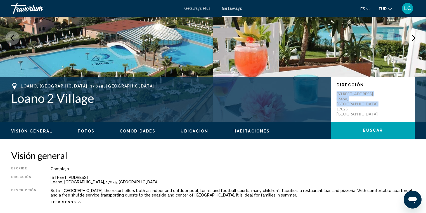
drag, startPoint x: 337, startPoint y: 94, endPoint x: 356, endPoint y: 103, distance: 21.0
click at [356, 103] on p "[STREET_ADDRESS]" at bounding box center [359, 103] width 45 height 25
copy p "[STREET_ADDRESS]"
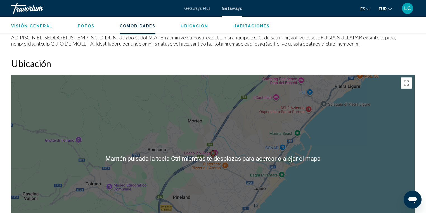
scroll to position [689, 0]
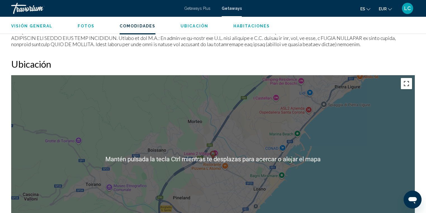
click at [405, 89] on button "Cambiar a la vista en pantalla completa" at bounding box center [406, 83] width 11 height 11
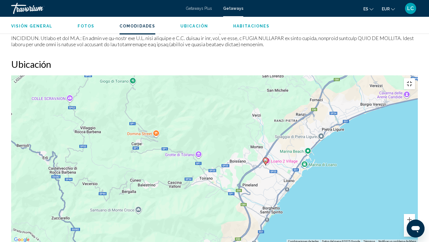
click at [415, 78] on button "Cambiar a la vista en pantalla completa" at bounding box center [409, 83] width 11 height 11
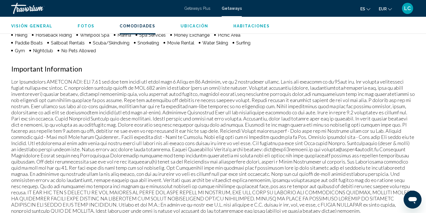
scroll to position [487, 0]
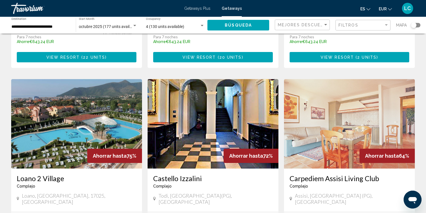
scroll to position [581, 0]
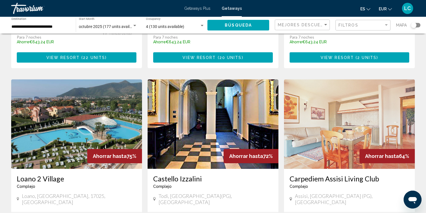
click at [223, 95] on img "Main content" at bounding box center [213, 123] width 131 height 89
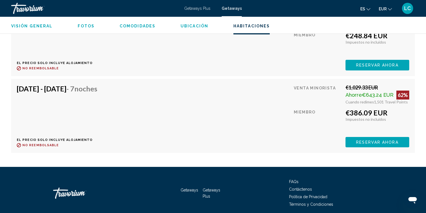
scroll to position [1499, 0]
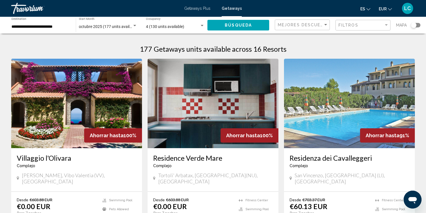
click at [228, 10] on span "Getaways" at bounding box center [232, 8] width 20 height 4
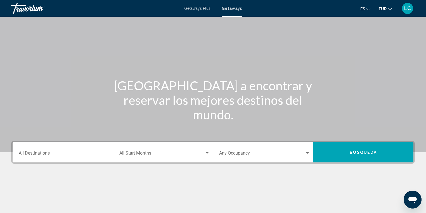
scroll to position [67, 0]
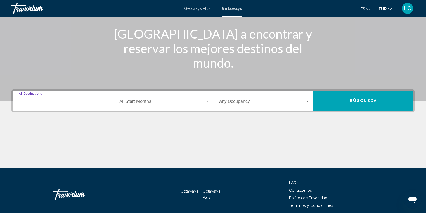
click at [76, 102] on input "Destination All Destinations" at bounding box center [64, 102] width 91 height 5
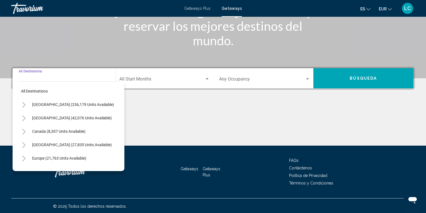
scroll to position [90, 0]
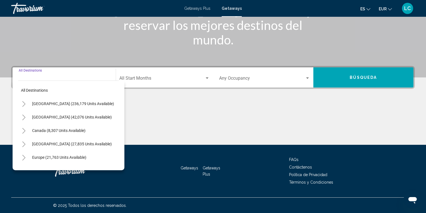
click at [24, 157] on icon "Toggle Europe (21,763 units available)" at bounding box center [23, 158] width 3 height 6
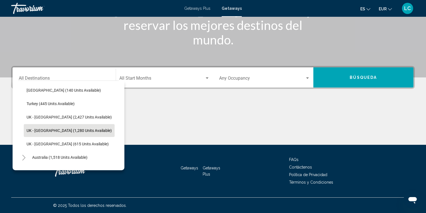
scroll to position [313, 0]
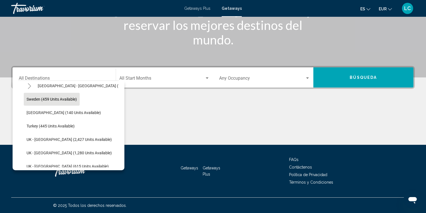
click at [73, 101] on span "Sweden (459 units available)" at bounding box center [52, 99] width 50 height 4
type input "**********"
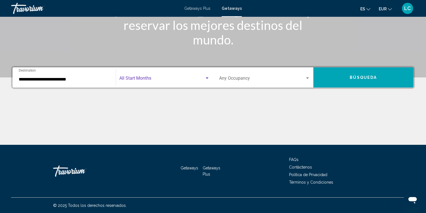
click at [153, 80] on span "Search widget" at bounding box center [162, 79] width 86 height 5
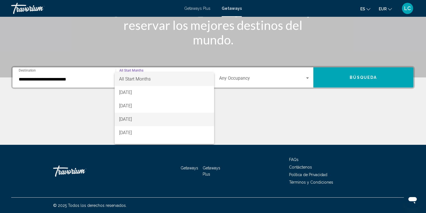
click at [146, 118] on span "[DATE]" at bounding box center [164, 119] width 91 height 13
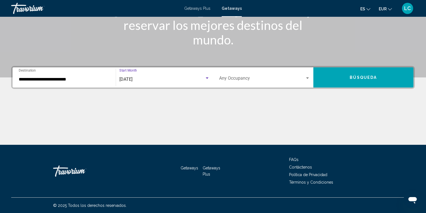
click at [255, 78] on span "Search widget" at bounding box center [262, 79] width 86 height 5
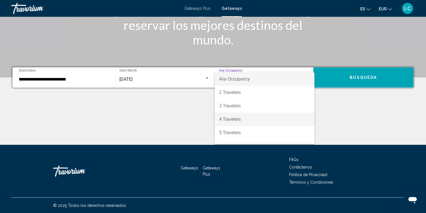
click at [253, 118] on span "4 Travelers" at bounding box center [264, 119] width 91 height 13
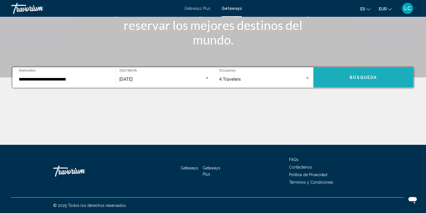
click at [345, 75] on button "Búsqueda" at bounding box center [363, 77] width 100 height 20
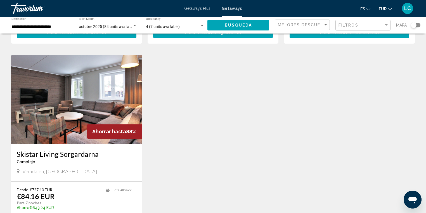
scroll to position [403, 0]
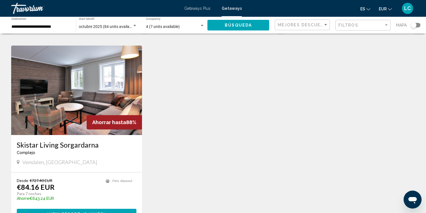
click at [235, 9] on span "Getaways" at bounding box center [232, 8] width 20 height 4
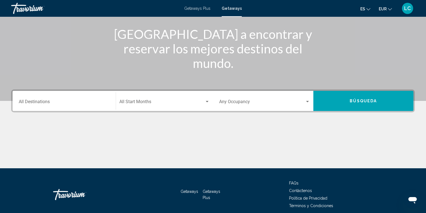
scroll to position [67, 0]
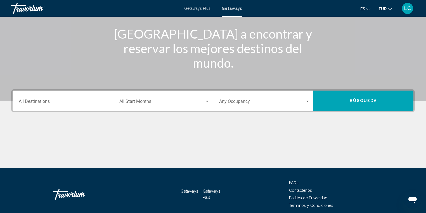
click at [60, 103] on input "Destination All Destinations" at bounding box center [64, 102] width 91 height 5
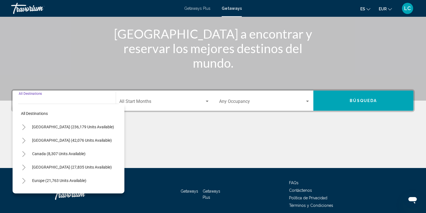
scroll to position [90, 0]
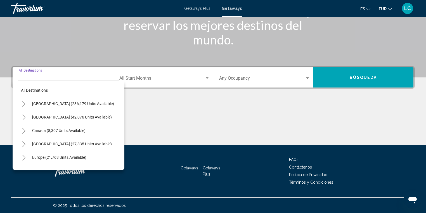
click at [23, 157] on icon "Toggle Europe (21,763 units available)" at bounding box center [24, 158] width 4 height 6
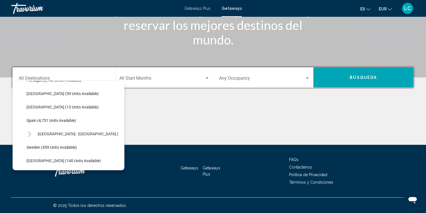
scroll to position [268, 0]
